Goal: Task Accomplishment & Management: Use online tool/utility

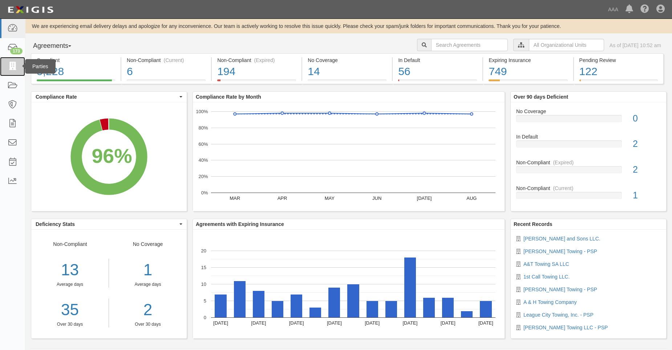
click at [6, 68] on link at bounding box center [12, 66] width 25 height 19
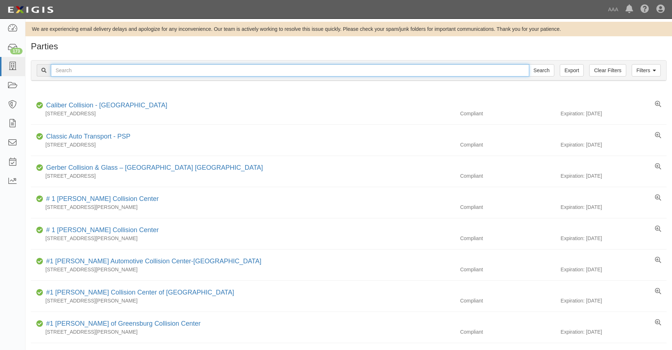
click at [69, 70] on input "text" at bounding box center [290, 70] width 478 height 12
type input "31650"
click at [529, 64] on input "Search" at bounding box center [541, 70] width 25 height 12
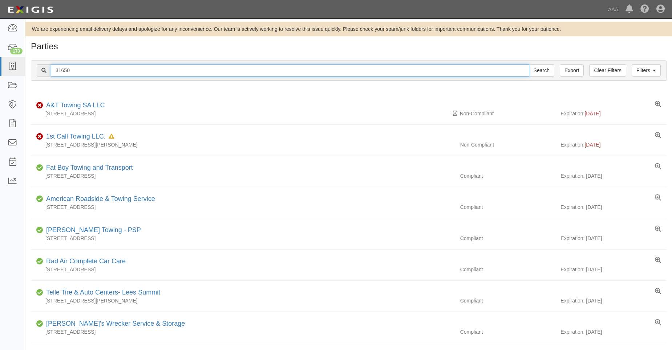
drag, startPoint x: 61, startPoint y: 70, endPoint x: 74, endPoint y: 70, distance: 13.1
click at [74, 70] on input "31650" at bounding box center [290, 70] width 478 height 12
type input "31237"
click at [529, 64] on input "Search" at bounding box center [541, 70] width 25 height 12
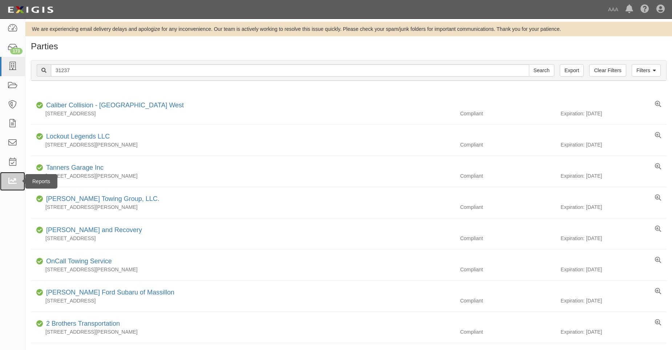
click at [13, 183] on icon at bounding box center [12, 182] width 10 height 8
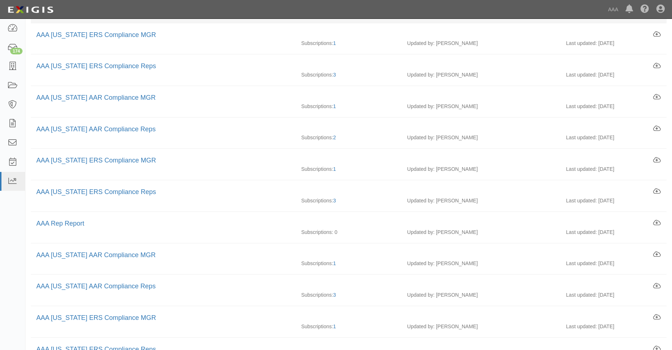
scroll to position [290, 0]
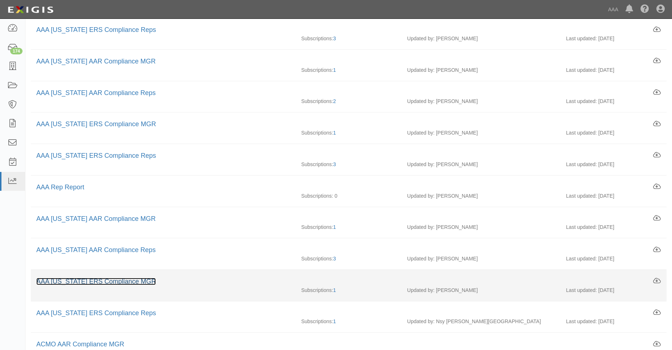
click at [117, 280] on link "AAA [US_STATE] ERS Compliance MGR" at bounding box center [95, 281] width 119 height 7
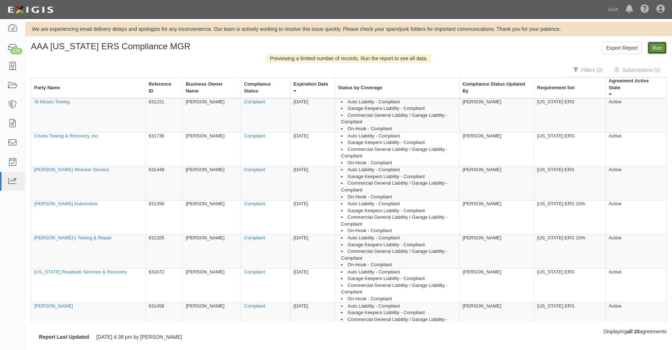
click at [655, 49] on link "Run" at bounding box center [656, 48] width 19 height 12
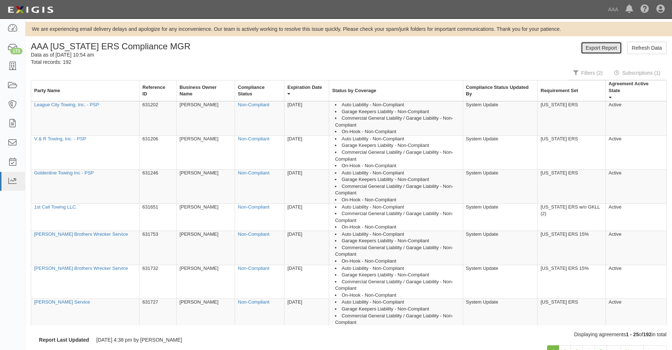
click at [610, 45] on link "Export Report" at bounding box center [601, 48] width 41 height 12
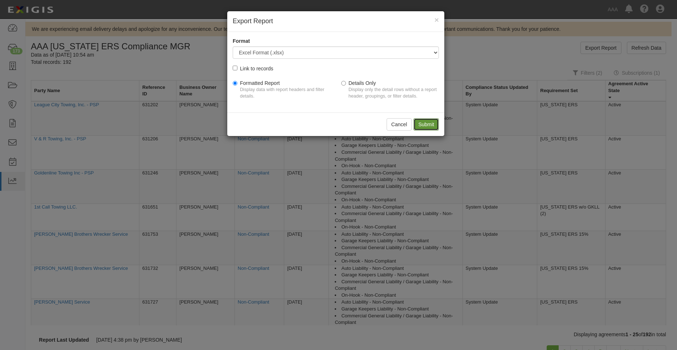
click at [427, 127] on input "Submit" at bounding box center [426, 124] width 25 height 12
